Goal: Obtain resource: Obtain resource

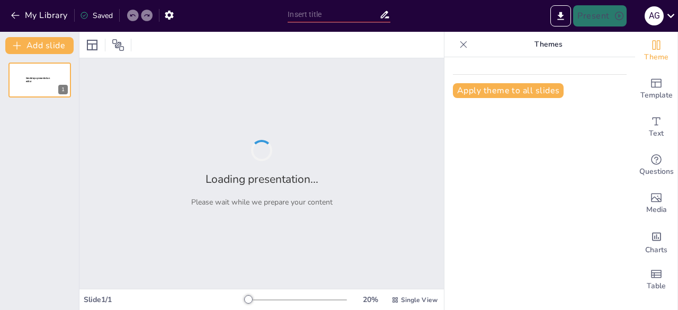
type input "Estructuras Cerebrales y su Rol en la Cognición Social"
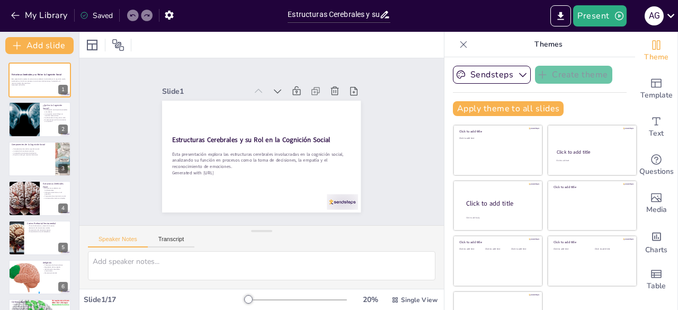
checkbox input "true"
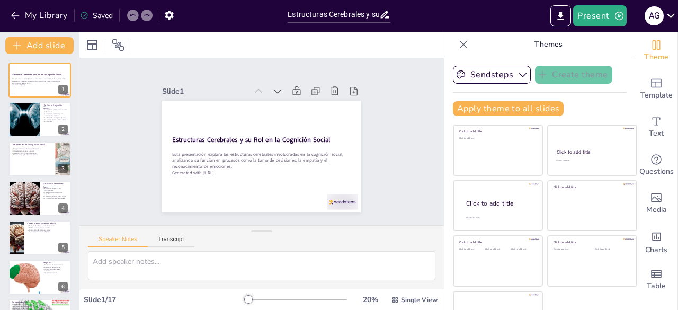
checkbox input "true"
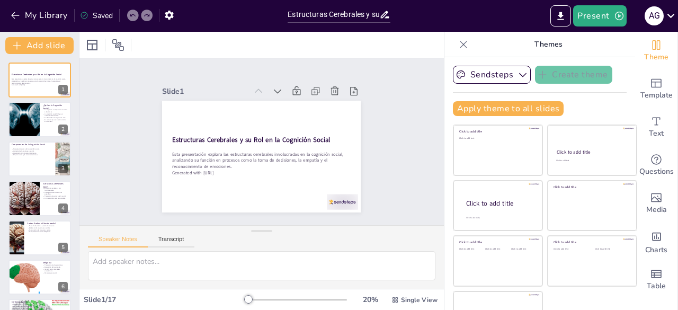
checkbox input "true"
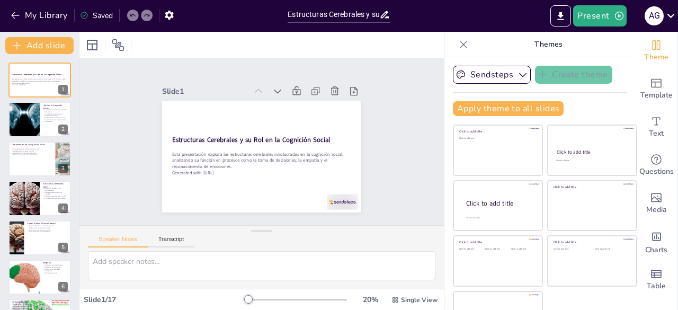
checkbox input "true"
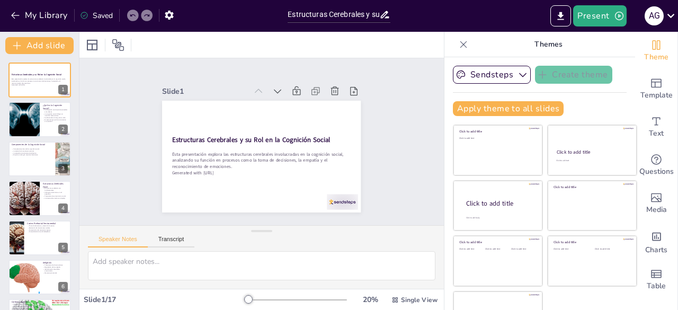
checkbox input "true"
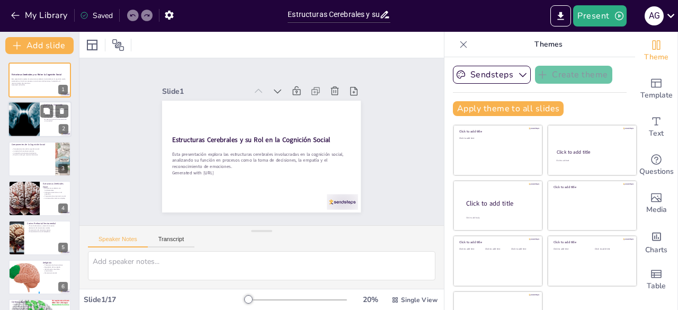
checkbox input "true"
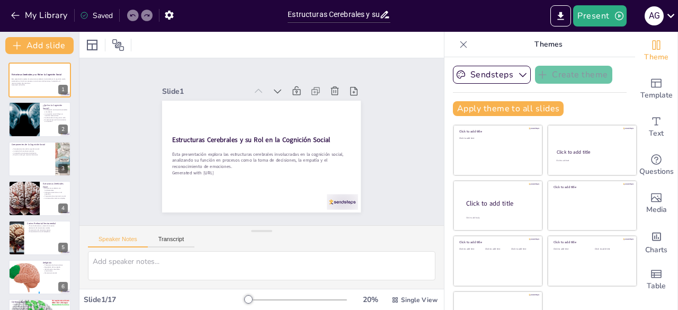
checkbox input "true"
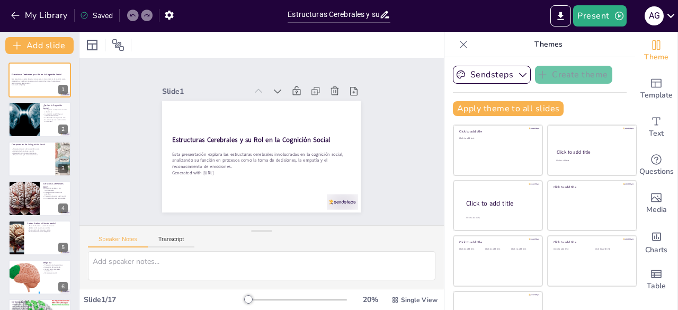
checkbox input "true"
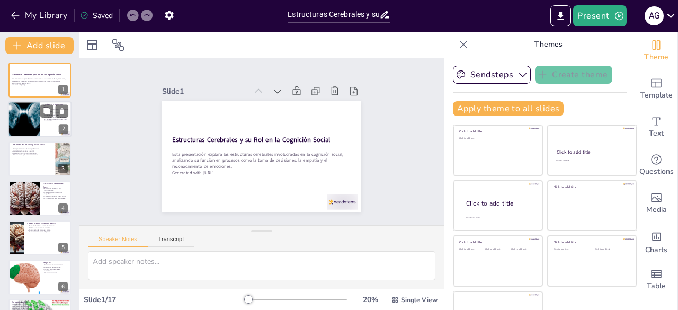
checkbox input "true"
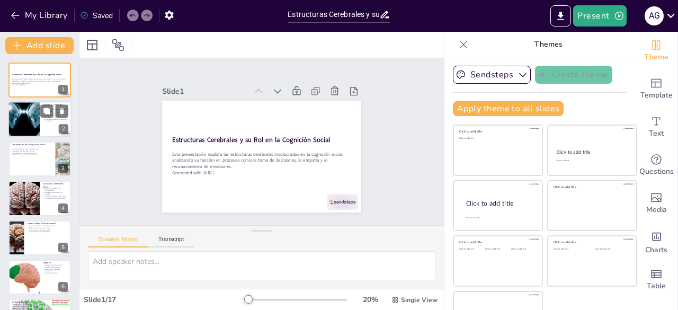
click at [28, 112] on div at bounding box center [24, 120] width 72 height 36
checkbox input "true"
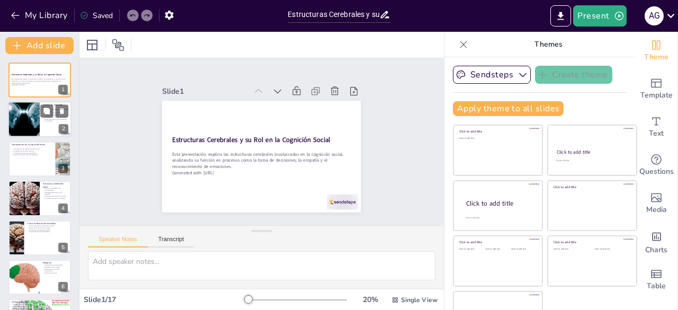
checkbox input "true"
type textarea "La comprensión de los estados mentales de los demás es vital en la cognición so…"
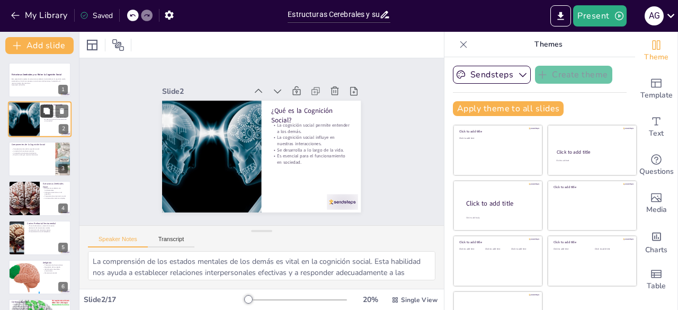
checkbox input "true"
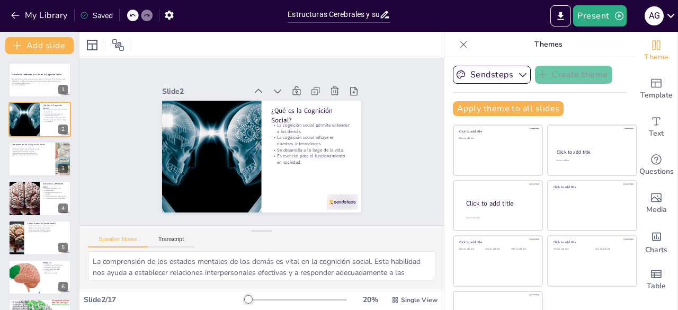
checkbox input "true"
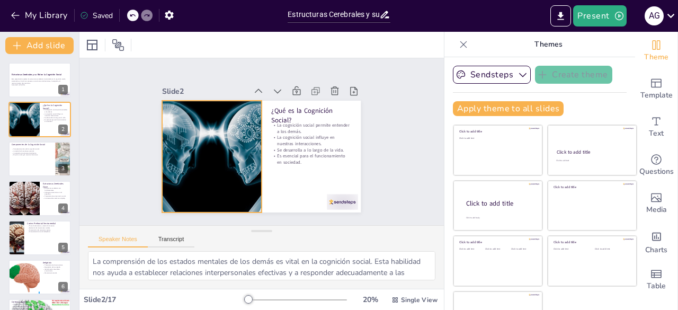
checkbox input "true"
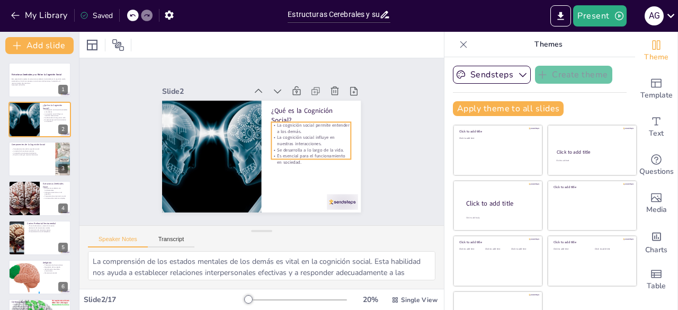
checkbox input "true"
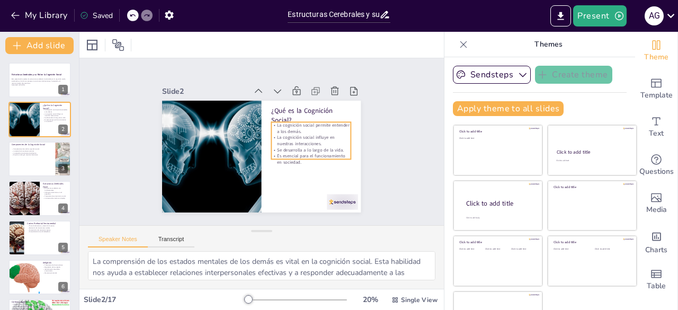
checkbox input "true"
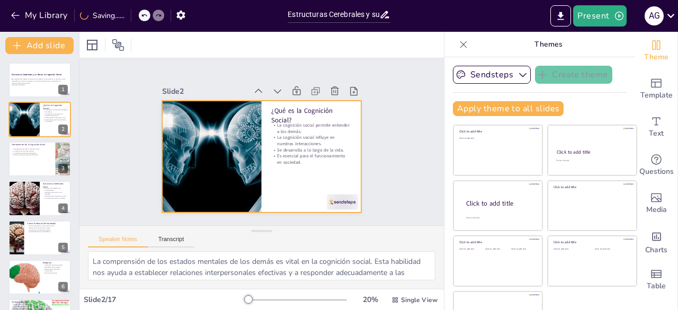
checkbox input "true"
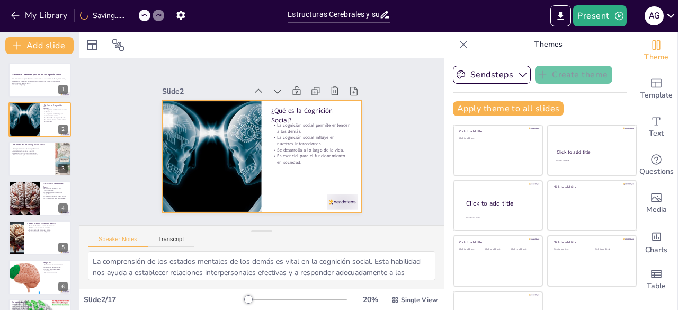
checkbox input "true"
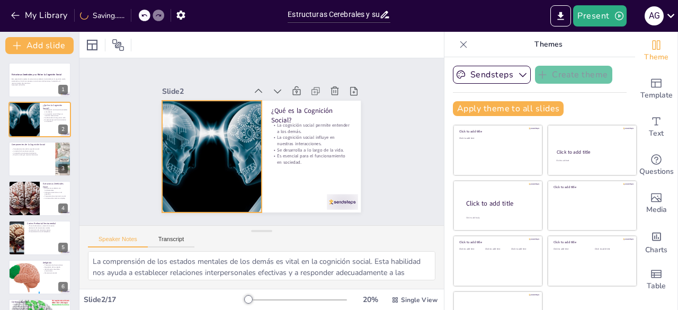
checkbox input "true"
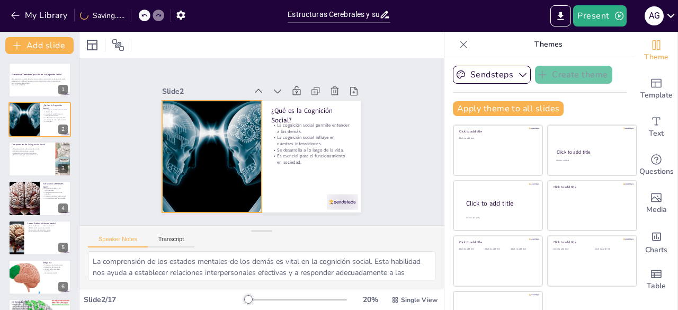
checkbox input "true"
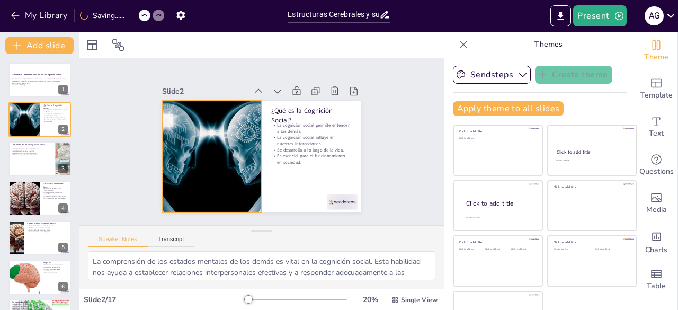
checkbox input "true"
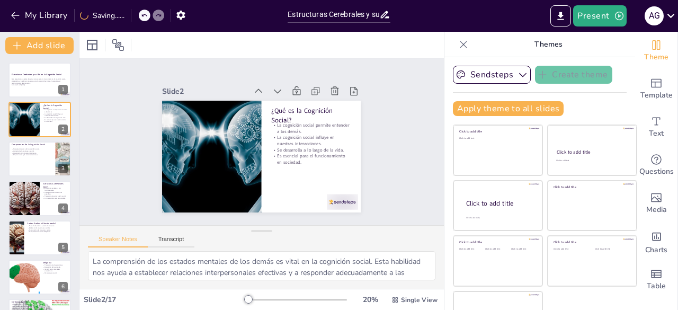
checkbox input "true"
click at [561, 13] on icon "Export to PowerPoint" at bounding box center [560, 16] width 11 height 11
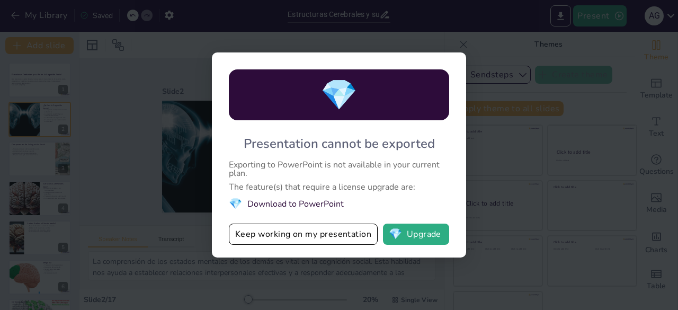
click at [292, 205] on li "💎 Download to PowerPoint" at bounding box center [339, 204] width 220 height 14
click at [423, 240] on button "💎 Upgrade" at bounding box center [416, 234] width 66 height 21
checkbox input "true"
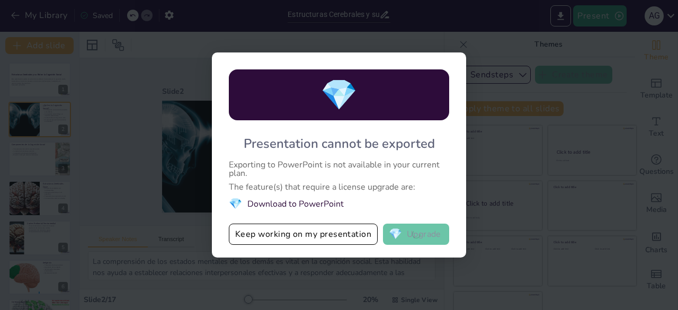
checkbox input "true"
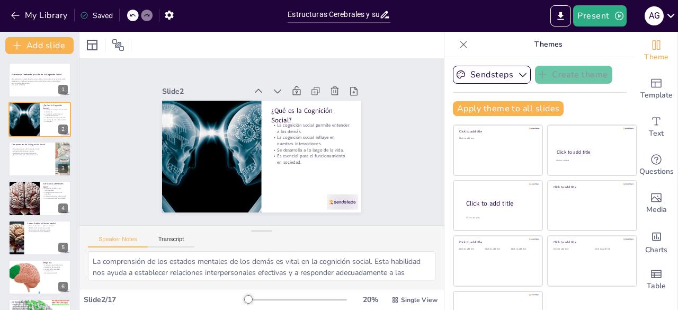
checkbox input "true"
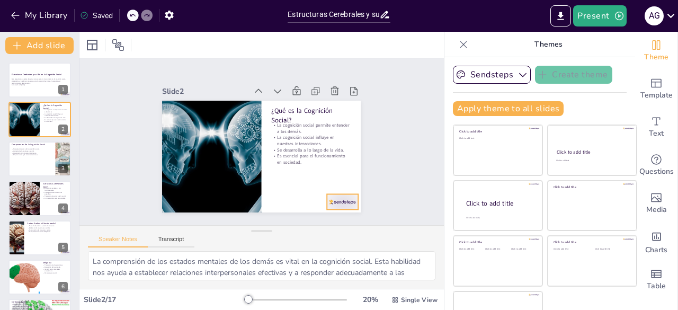
checkbox input "true"
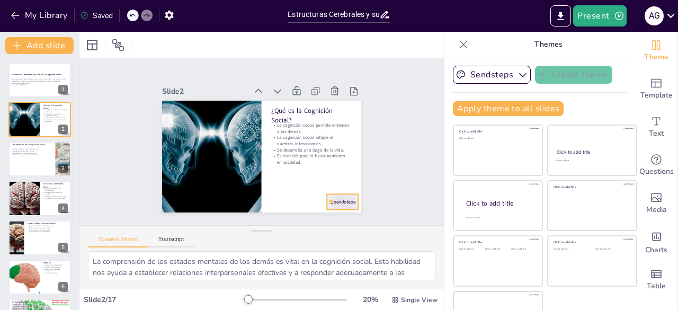
checkbox input "true"
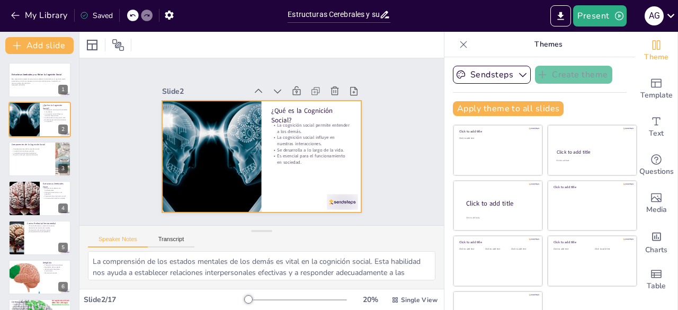
checkbox input "true"
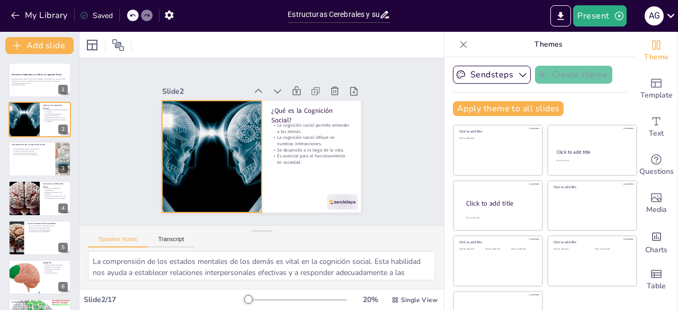
checkbox input "true"
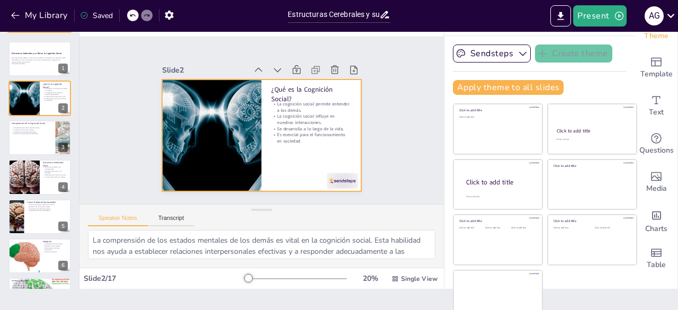
scroll to position [30, 0]
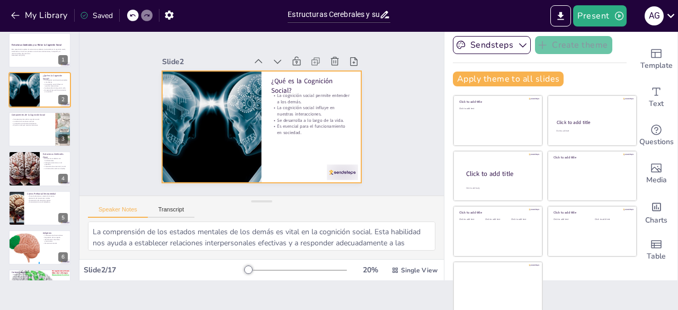
checkbox input "true"
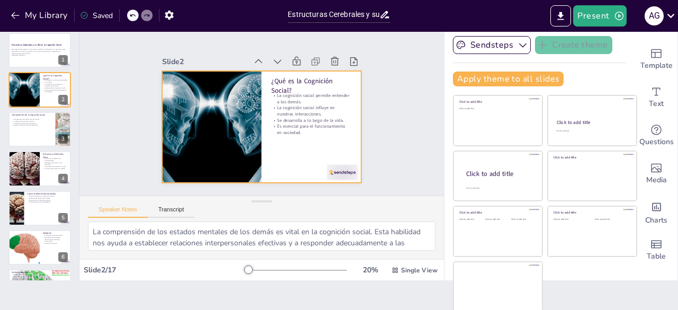
checkbox input "true"
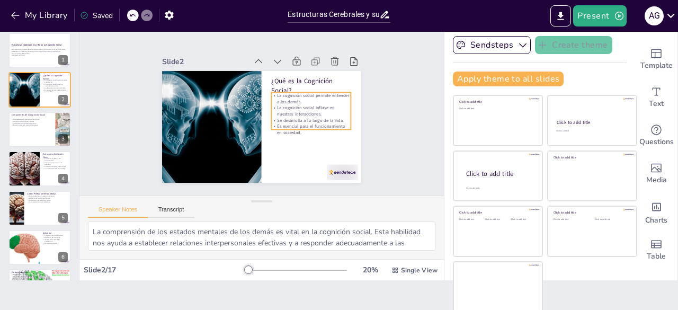
checkbox input "true"
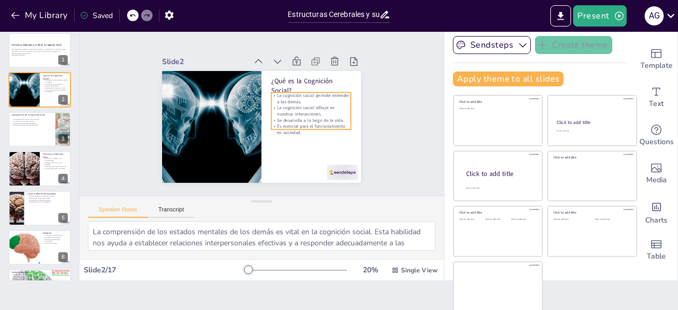
checkbox input "true"
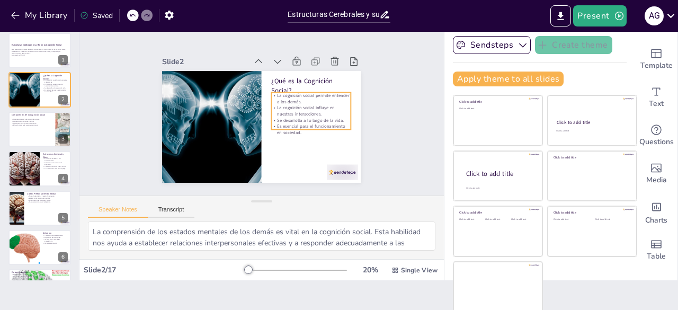
checkbox input "true"
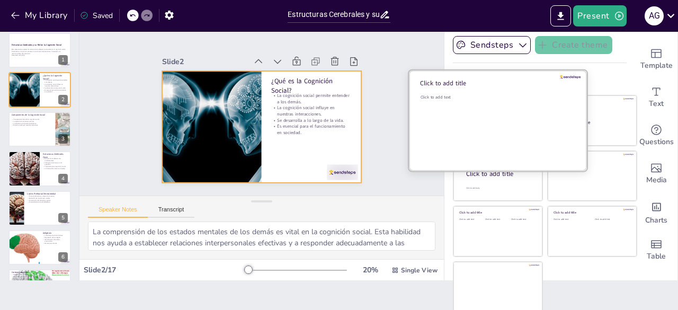
checkbox input "true"
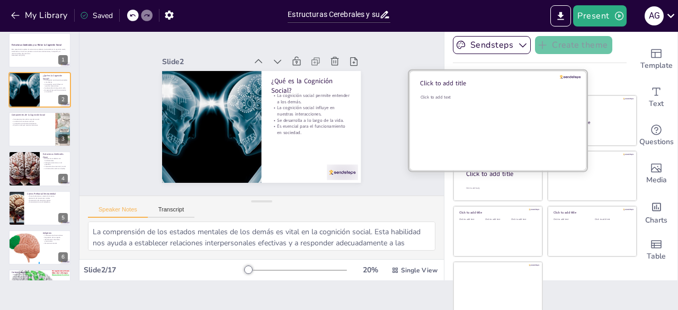
checkbox input "true"
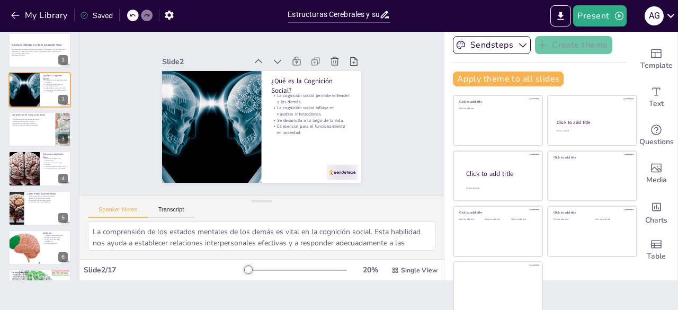
checkbox input "true"
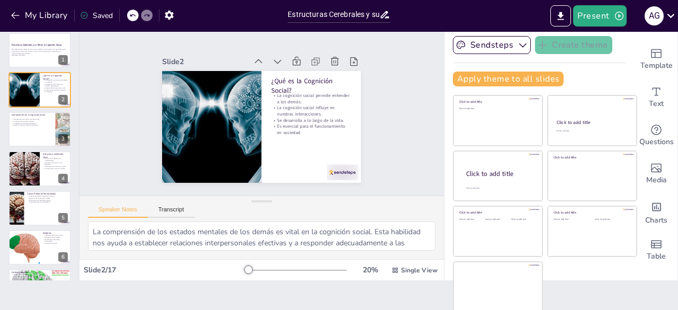
checkbox input "true"
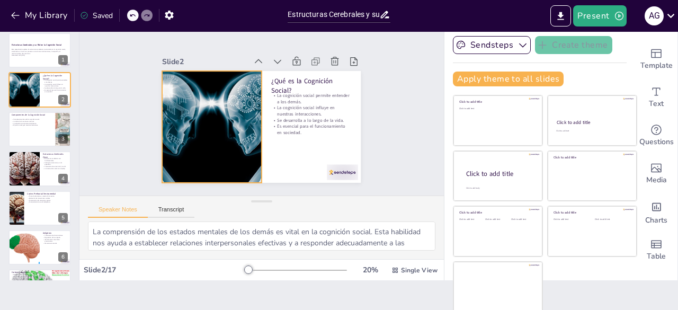
checkbox input "true"
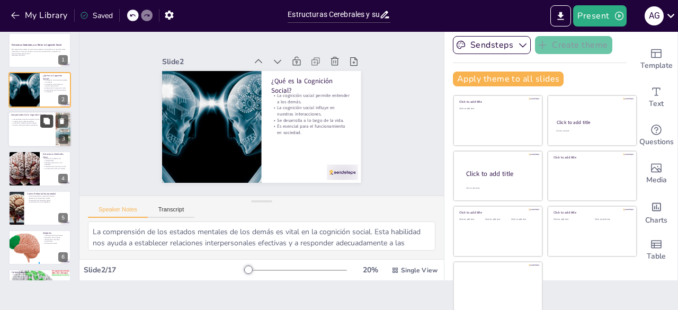
checkbox input "true"
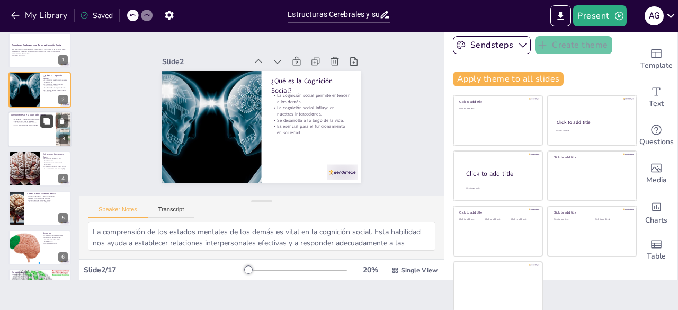
checkbox input "true"
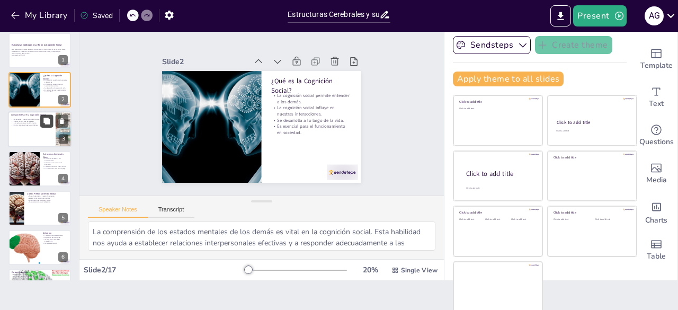
checkbox input "true"
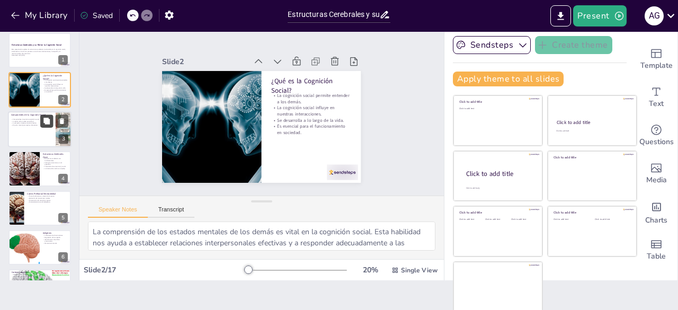
checkbox input "true"
click at [45, 118] on icon at bounding box center [46, 121] width 6 height 6
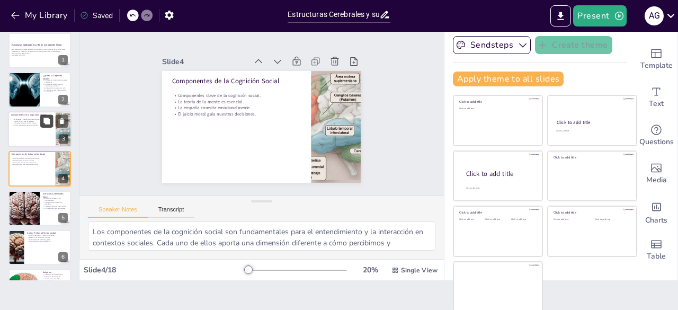
scroll to position [16, 0]
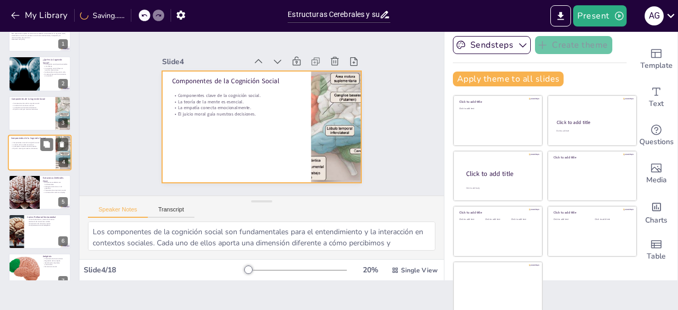
click at [35, 155] on div at bounding box center [40, 153] width 64 height 36
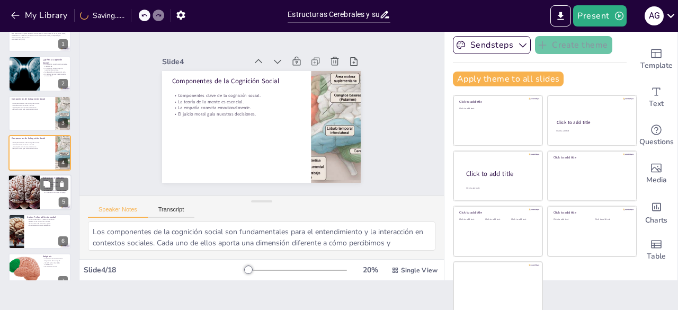
click at [32, 186] on div at bounding box center [24, 192] width 63 height 36
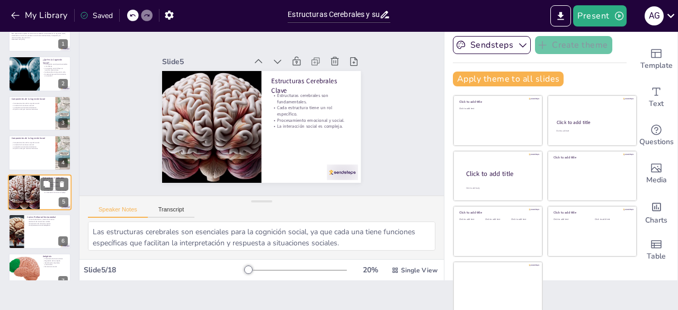
scroll to position [56, 0]
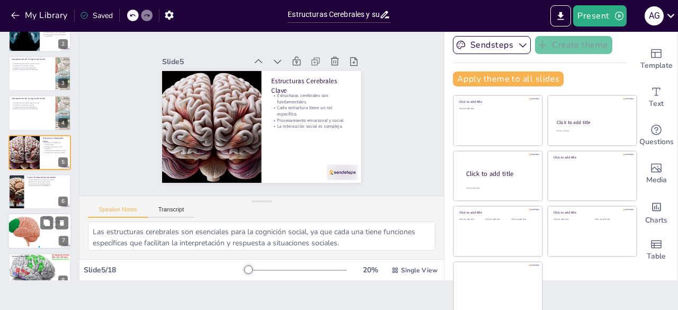
click at [28, 228] on div at bounding box center [24, 232] width 36 height 36
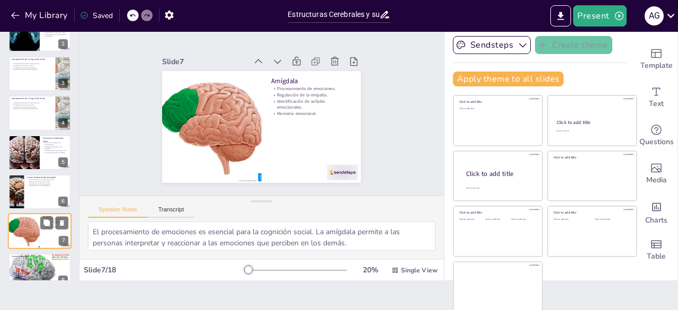
scroll to position [135, 0]
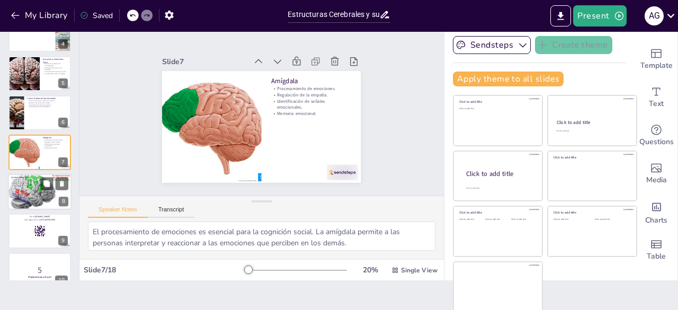
click at [30, 196] on div at bounding box center [40, 192] width 64 height 40
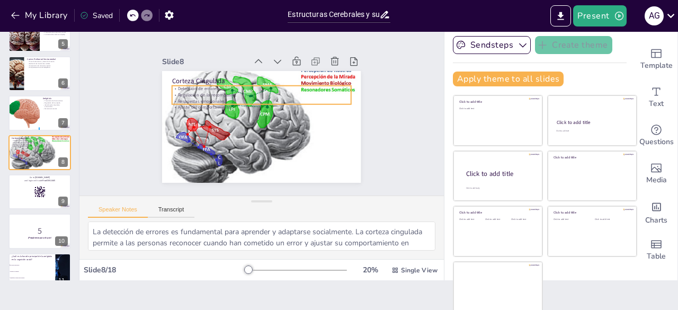
scroll to position [0, 0]
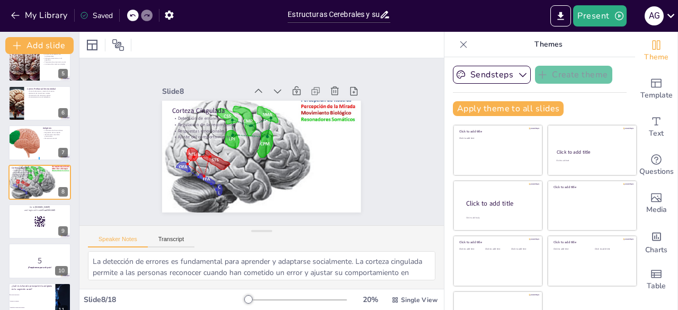
click at [364, 132] on div "Slide 1 Estructuras Cerebrales y su Rol en la Cognición Social Esta presentació…" at bounding box center [262, 142] width 204 height 380
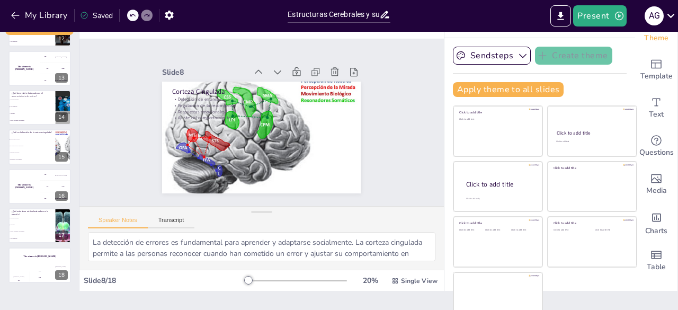
scroll to position [30, 0]
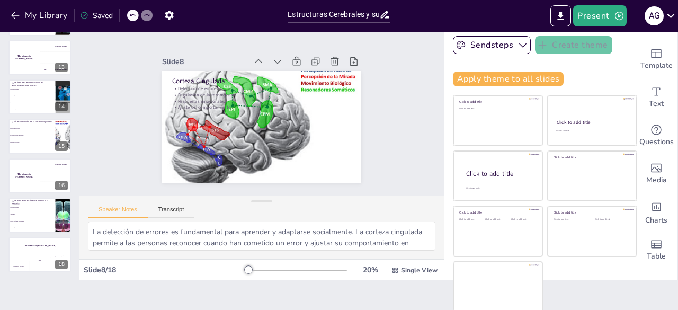
click at [292, 268] on div at bounding box center [296, 270] width 102 height 8
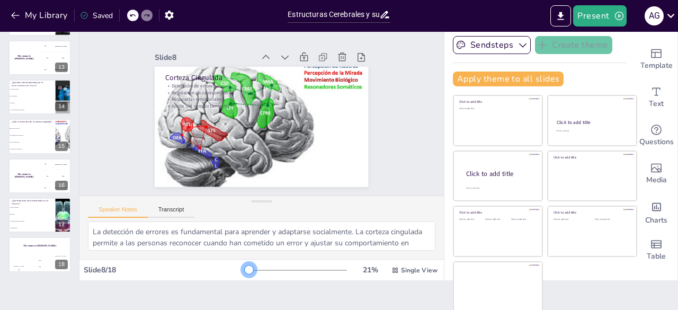
drag, startPoint x: 287, startPoint y: 270, endPoint x: 234, endPoint y: 273, distance: 53.1
click at [245, 273] on div at bounding box center [296, 270] width 102 height 8
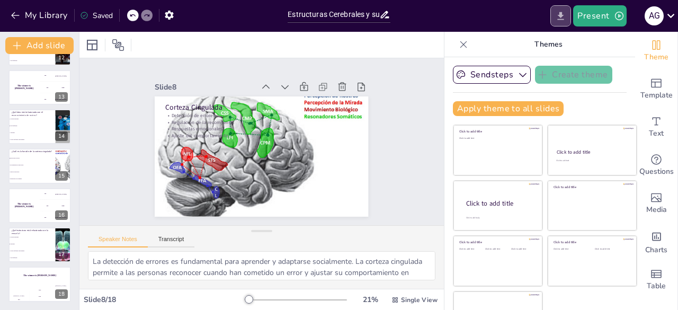
click at [561, 15] on icon "Export to PowerPoint" at bounding box center [561, 16] width 6 height 8
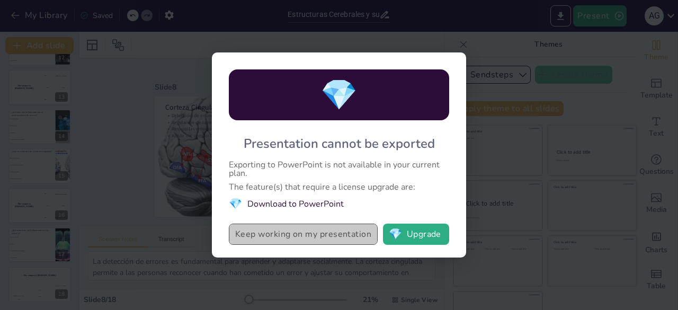
click at [333, 233] on button "Keep working on my presentation" at bounding box center [303, 234] width 149 height 21
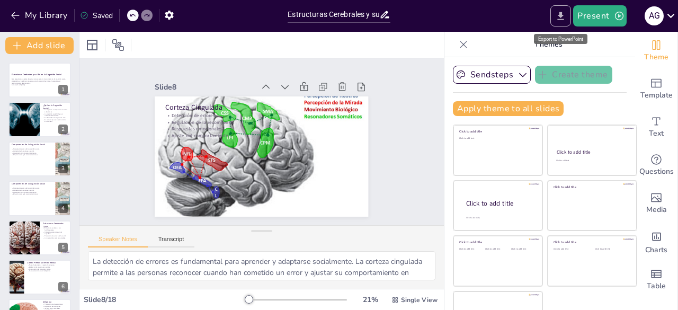
click at [570, 16] on button "Export to PowerPoint" at bounding box center [561, 15] width 21 height 21
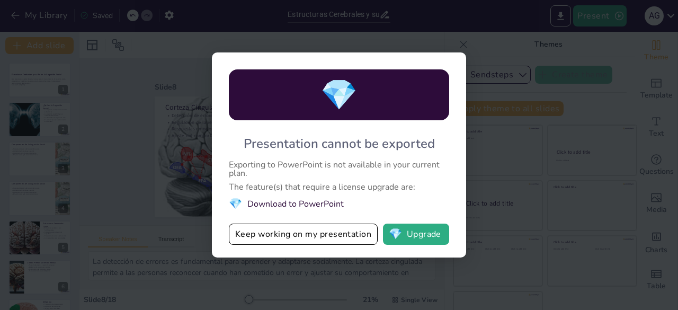
click at [263, 202] on li "💎 Download to PowerPoint" at bounding box center [339, 204] width 220 height 14
click at [518, 73] on div "💎 Presentation cannot be exported Exporting to PowerPoint is not available in y…" at bounding box center [339, 155] width 678 height 310
click at [478, 64] on div "💎 Presentation cannot be exported Exporting to PowerPoint is not available in y…" at bounding box center [339, 155] width 678 height 310
click at [341, 240] on button "Keep working on my presentation" at bounding box center [303, 234] width 149 height 21
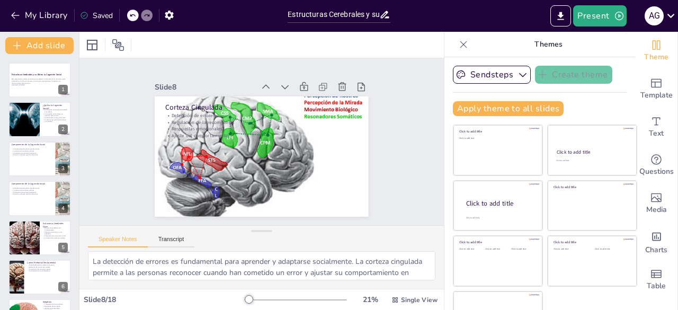
click at [461, 42] on icon at bounding box center [464, 44] width 7 height 7
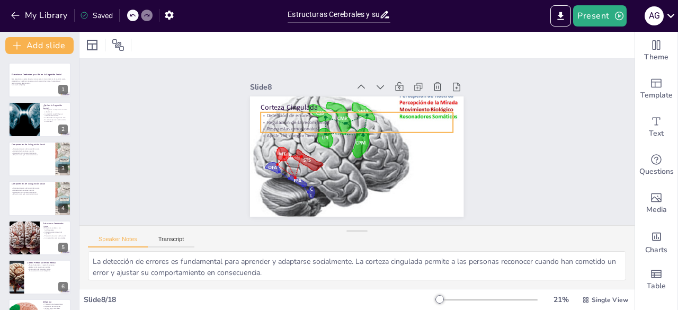
click at [400, 119] on div "Detección de errores. Regulación de la recompensa. Respuestas emocionales. Ajus…" at bounding box center [345, 152] width 148 height 161
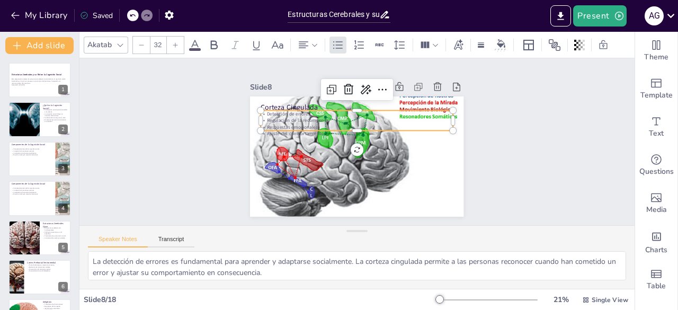
click at [402, 98] on div at bounding box center [357, 156] width 214 height 133
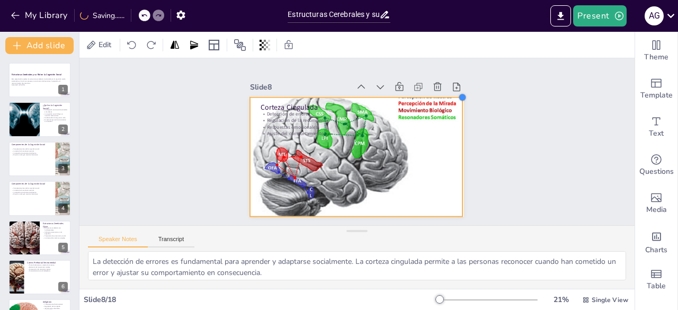
drag, startPoint x: 456, startPoint y: 93, endPoint x: 451, endPoint y: 96, distance: 6.5
click at [276, 211] on div at bounding box center [271, 216] width 11 height 11
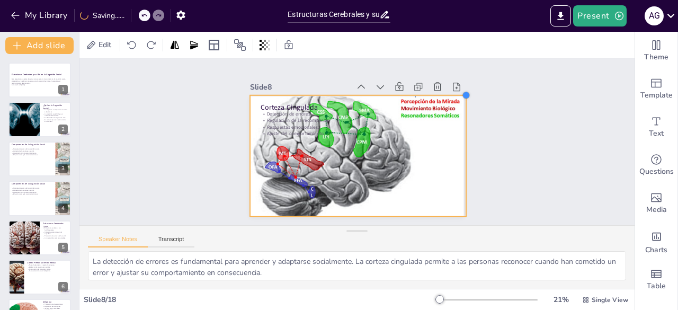
drag, startPoint x: 451, startPoint y: 96, endPoint x: 458, endPoint y: 95, distance: 7.5
click at [458, 95] on div "Slide 1 Estructuras Cerebrales y su Rol en la Cognición Social Esta presentació…" at bounding box center [357, 141] width 294 height 303
click at [434, 98] on div at bounding box center [366, 130] width 250 height 244
click at [430, 92] on div at bounding box center [359, 155] width 229 height 156
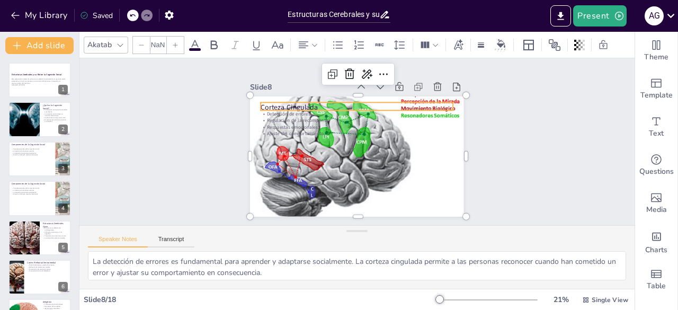
click at [409, 99] on p "Corteza Cingulada" at bounding box center [334, 116] width 149 height 136
click at [431, 107] on div at bounding box center [377, 159] width 135 height 148
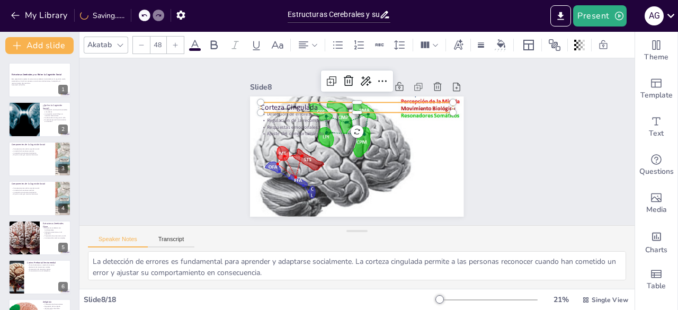
click at [407, 111] on div at bounding box center [338, 125] width 135 height 148
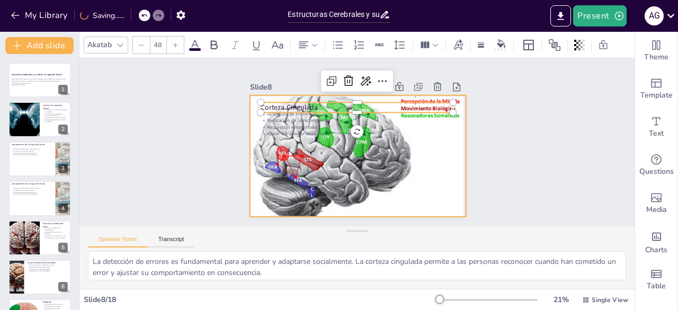
click at [452, 114] on div at bounding box center [369, 134] width 225 height 254
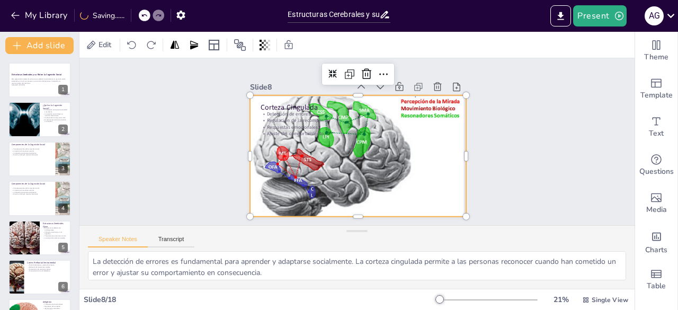
click at [450, 112] on div at bounding box center [346, 133] width 244 height 250
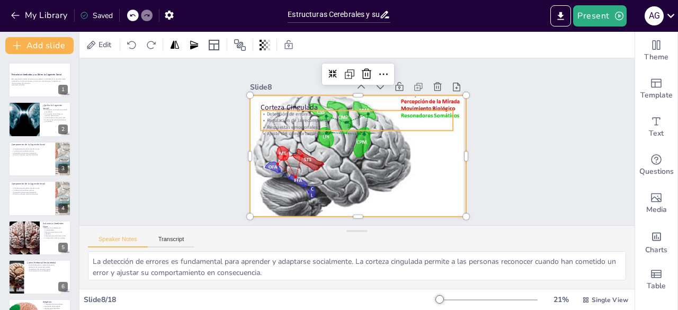
click at [388, 133] on p "Ajuste del comportamiento." at bounding box center [365, 144] width 46 height 190
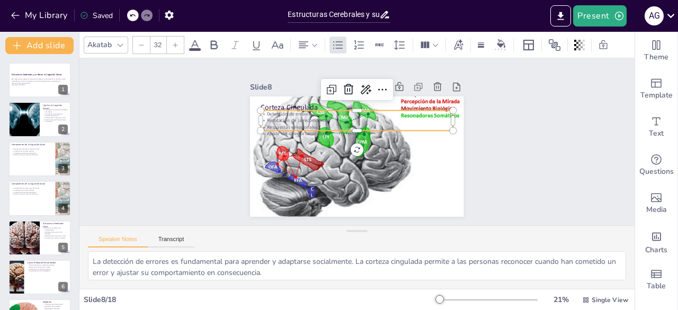
click at [218, 137] on div "Slide 1 Estructuras Cerebrales y su Rol en la Cognición Social Esta presentació…" at bounding box center [357, 142] width 279 height 578
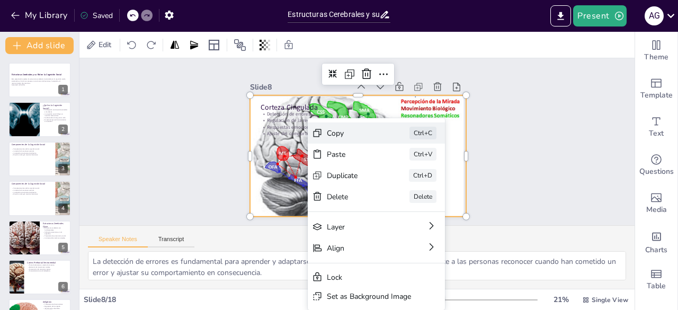
click at [308, 97] on div "Copy" at bounding box center [281, 92] width 53 height 10
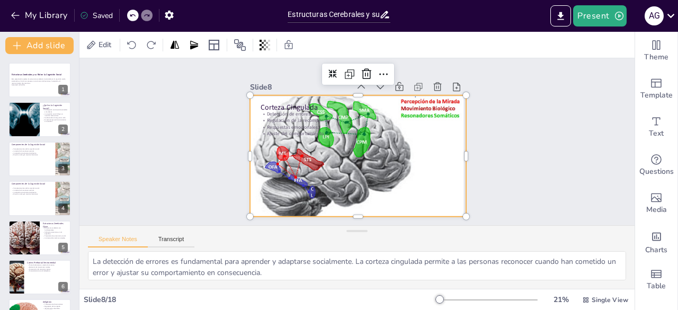
click at [325, 146] on div at bounding box center [343, 143] width 135 height 216
click at [392, 76] on icon at bounding box center [398, 82] width 12 height 12
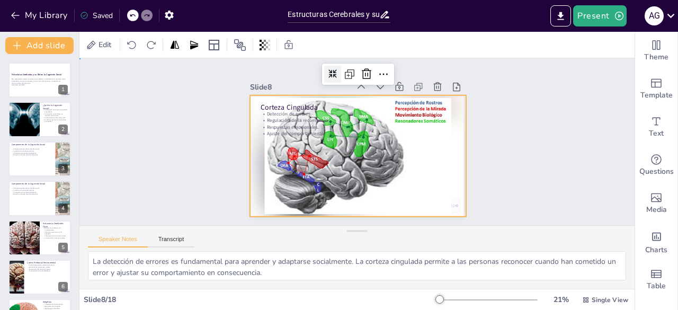
click at [552, 111] on div "Slide 1 Estructuras Cerebrales y su Rol en la Cognición Social Esta presentació…" at bounding box center [357, 142] width 422 height 564
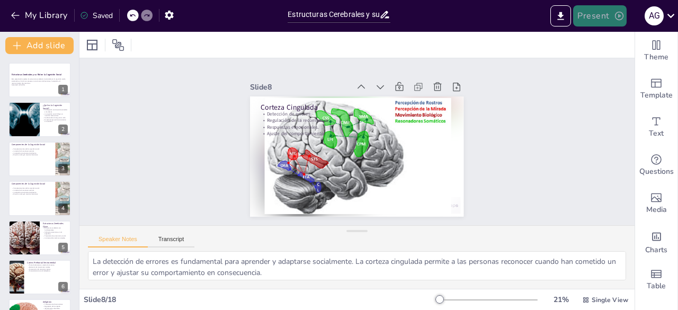
click at [620, 12] on icon "button" at bounding box center [619, 16] width 8 height 8
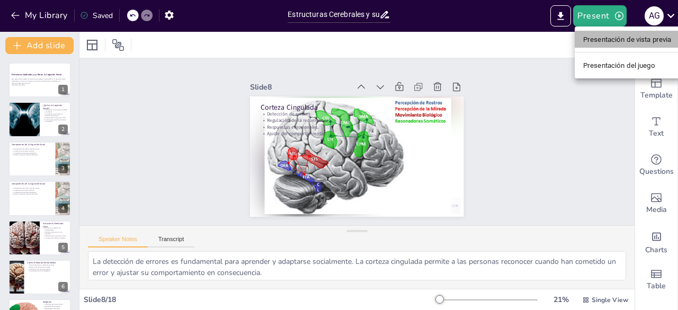
click at [620, 37] on font "Presentación de vista previa" at bounding box center [628, 40] width 89 height 8
